Goal: Information Seeking & Learning: Learn about a topic

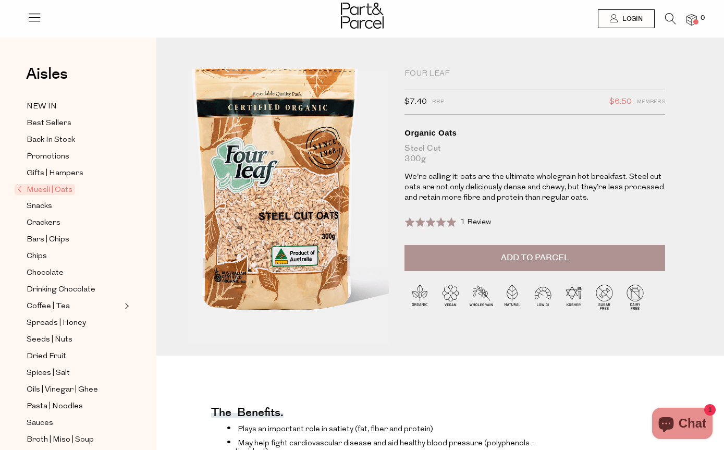
click at [304, 269] on img at bounding box center [275, 172] width 362 height 427
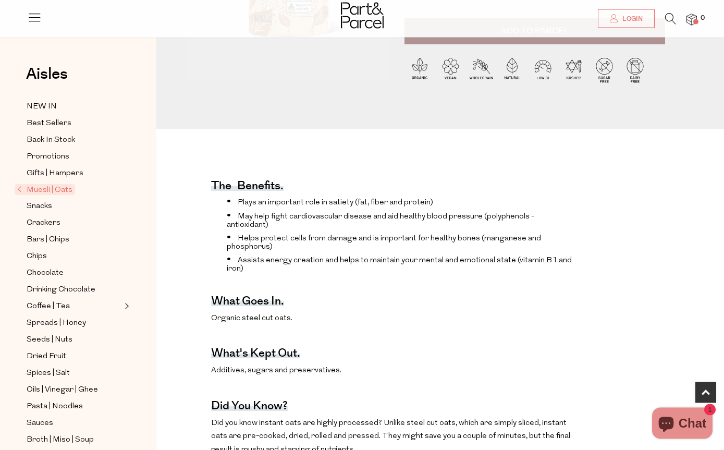
scroll to position [227, 0]
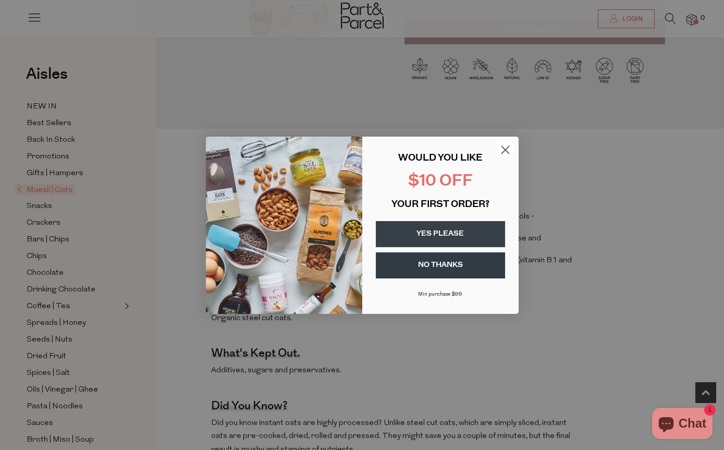
click at [507, 158] on circle "Close dialog" at bounding box center [504, 149] width 17 height 17
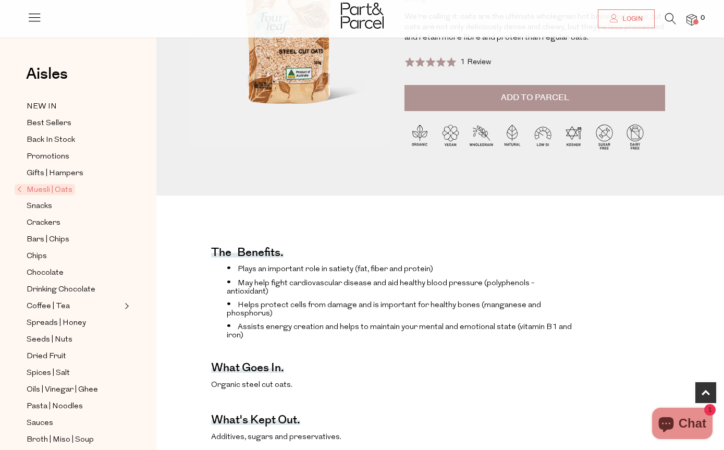
scroll to position [194, 0]
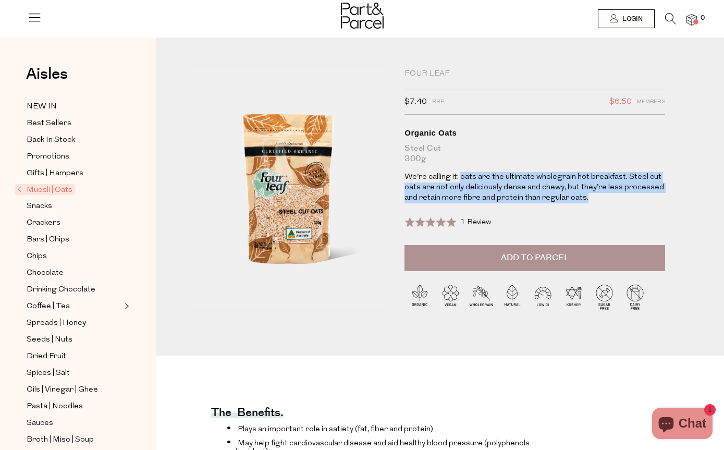
drag, startPoint x: 462, startPoint y: 175, endPoint x: 603, endPoint y: 202, distance: 144.4
click at [603, 202] on p "We’re calling it: oats are the ultimate wholegrain hot breakfast. Steel cut oat…" at bounding box center [534, 187] width 260 height 31
copy p "oats are the ultimate wholegrain hot breakfast. Steel cut oats are not only del…"
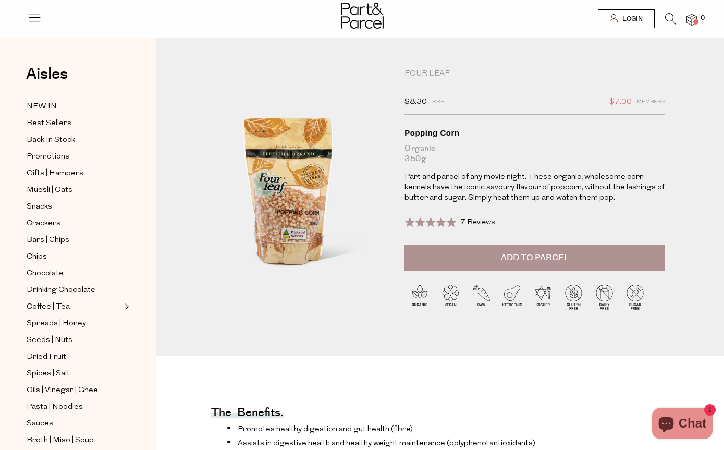
click at [312, 213] on div at bounding box center [288, 207] width 201 height 276
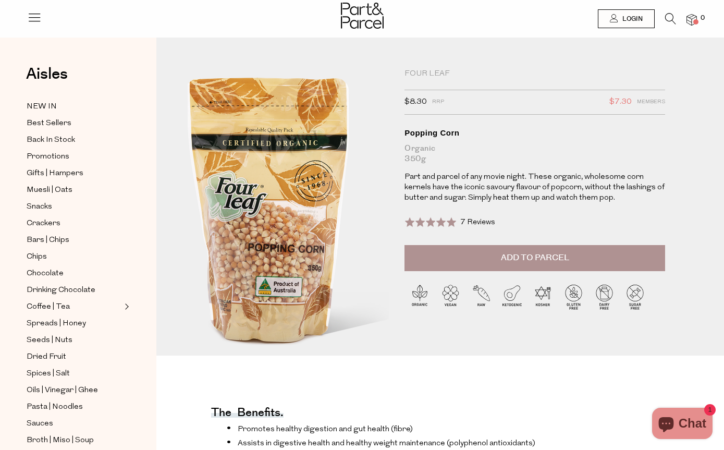
click at [312, 214] on img at bounding box center [269, 203] width 362 height 427
